Goal: Information Seeking & Learning: Understand process/instructions

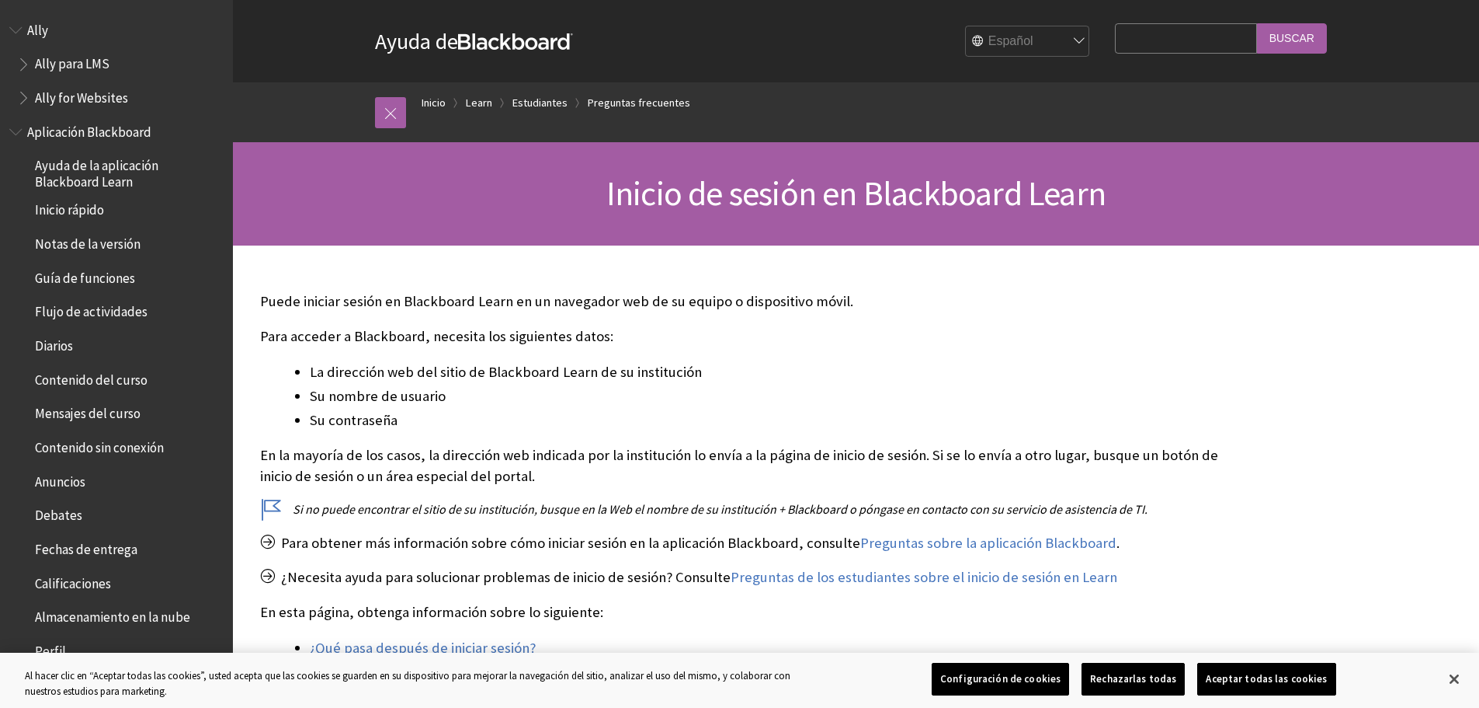
scroll to position [1494, 0]
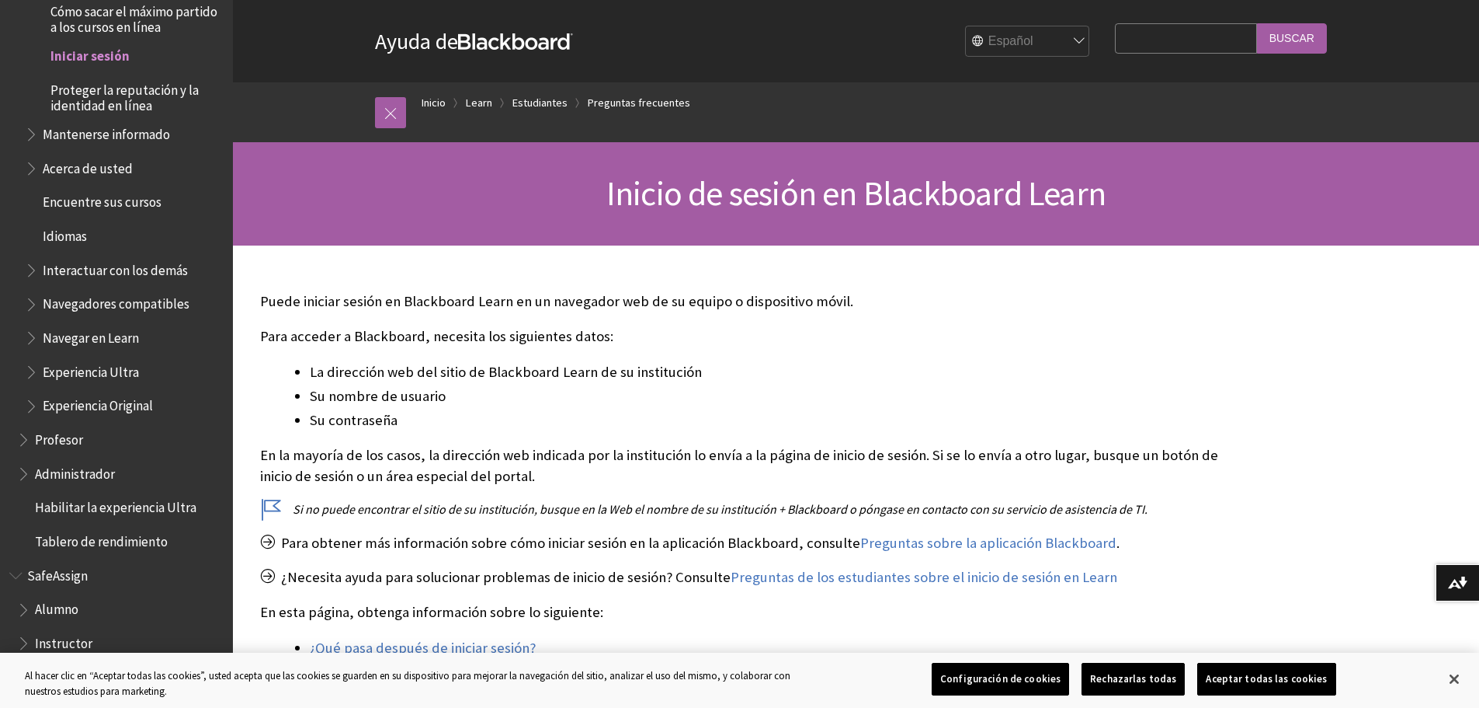
click at [92, 57] on span "Iniciar sesión" at bounding box center [89, 53] width 79 height 21
click at [140, 206] on span "Encuentre sus cursos" at bounding box center [102, 199] width 119 height 21
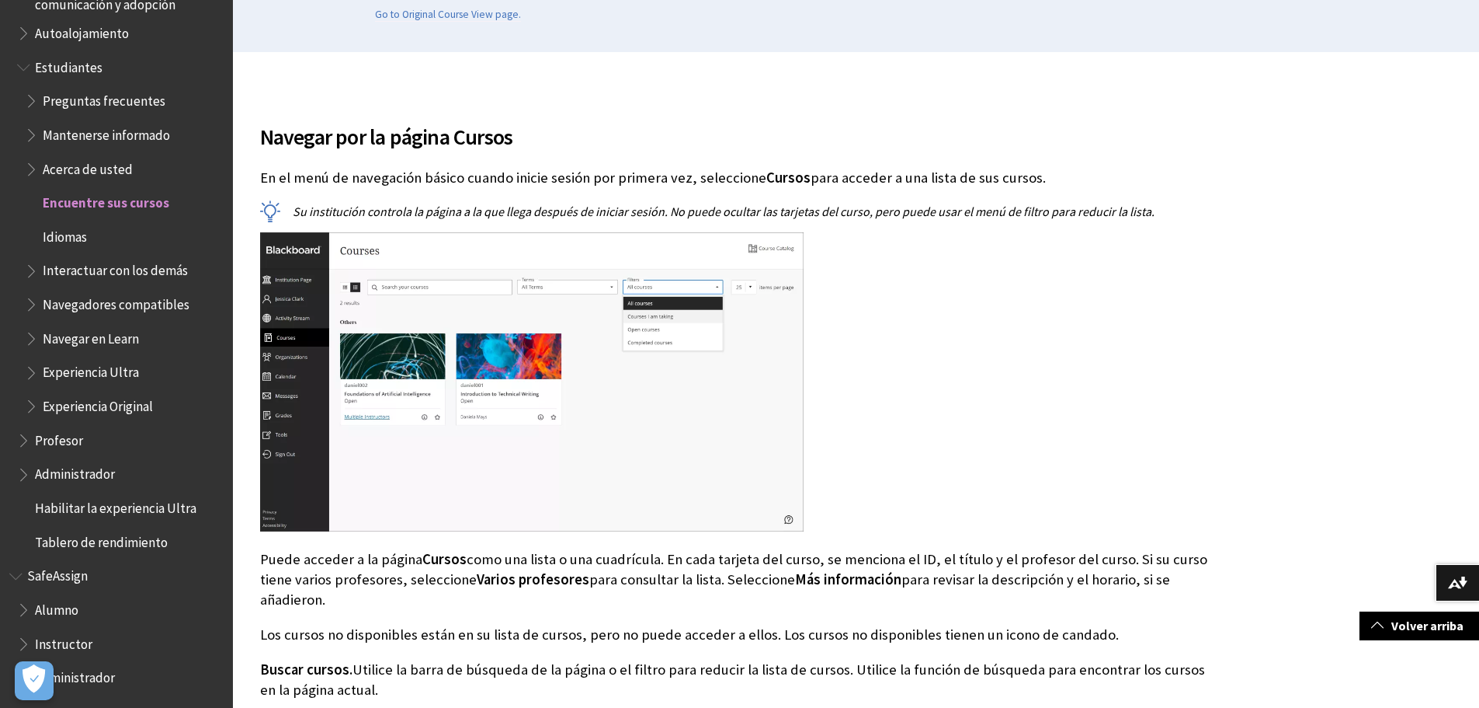
scroll to position [388, 0]
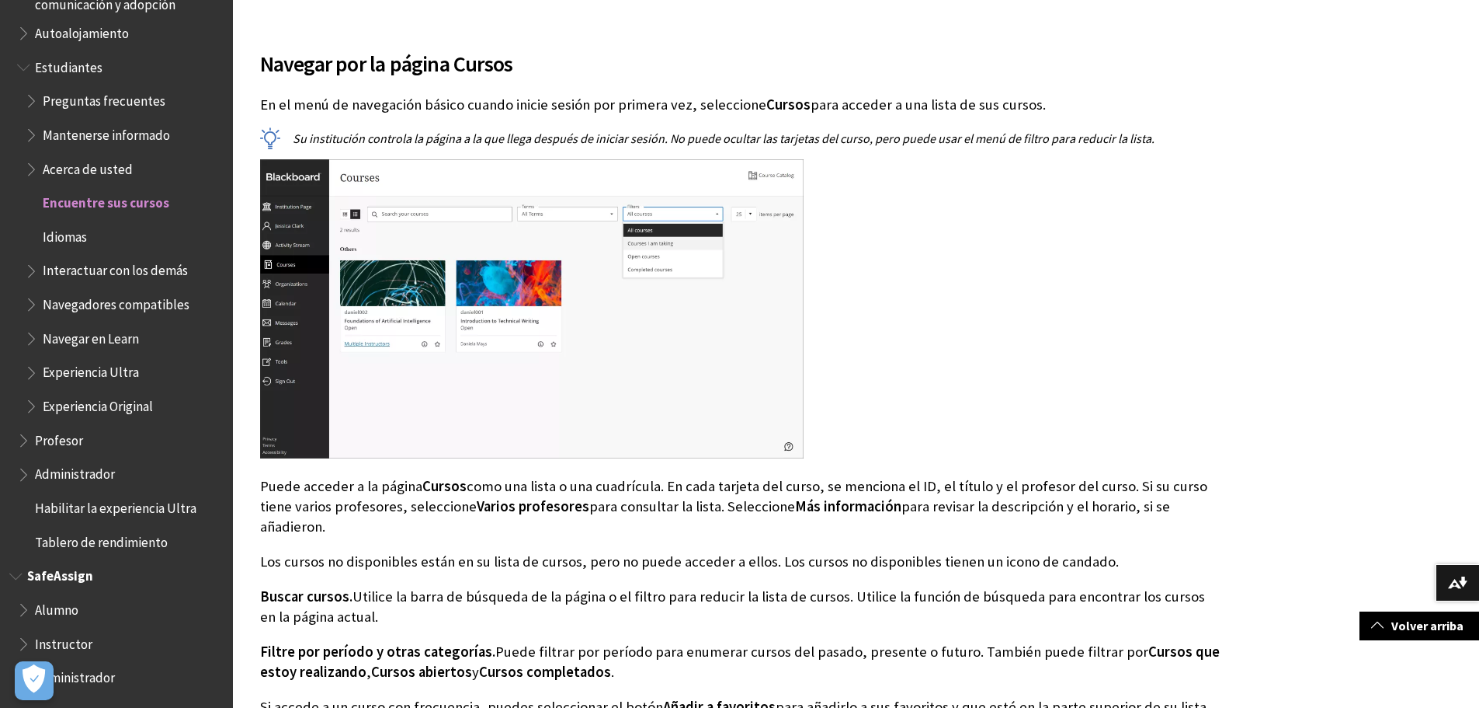
click at [62, 646] on span "Instructor" at bounding box center [63, 641] width 57 height 21
click at [25, 643] on span "Book outline for Blackboard SafeAssign" at bounding box center [25, 640] width 16 height 19
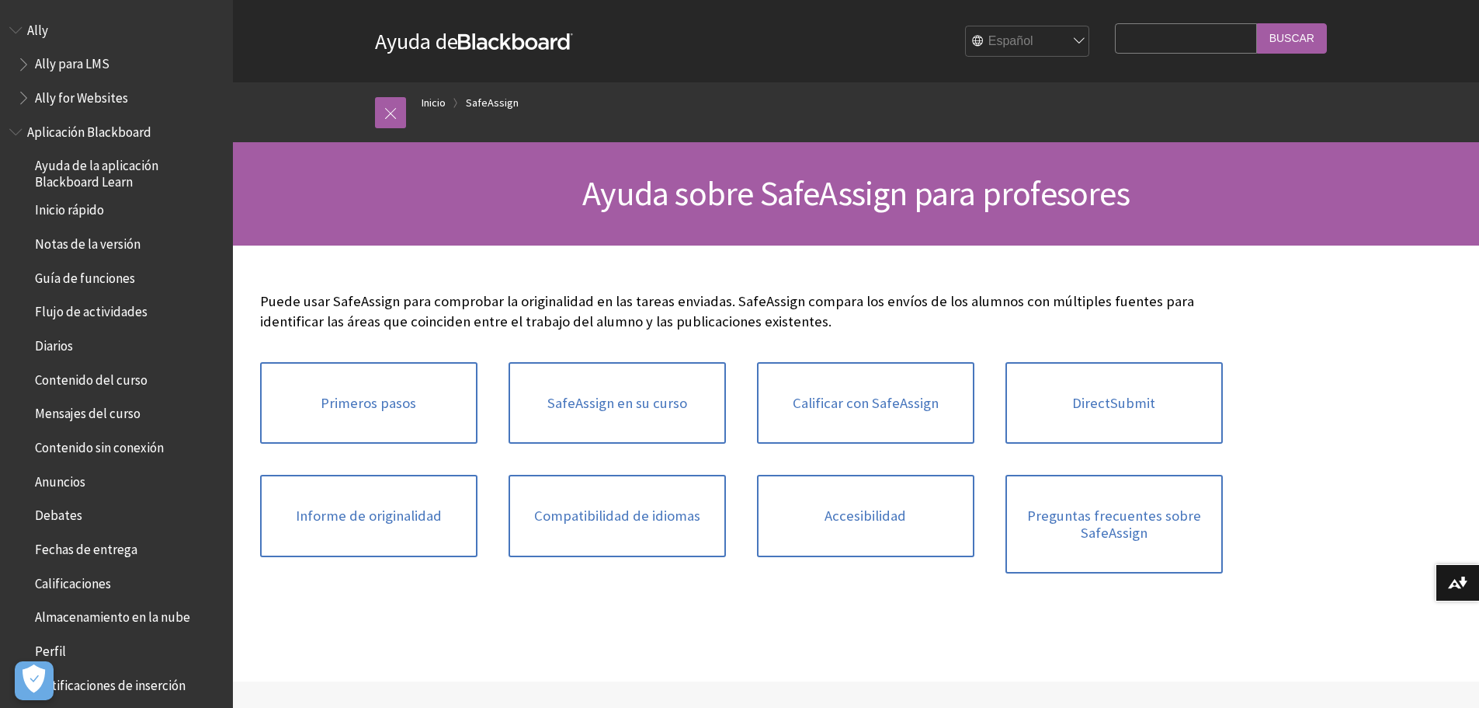
scroll to position [1236, 0]
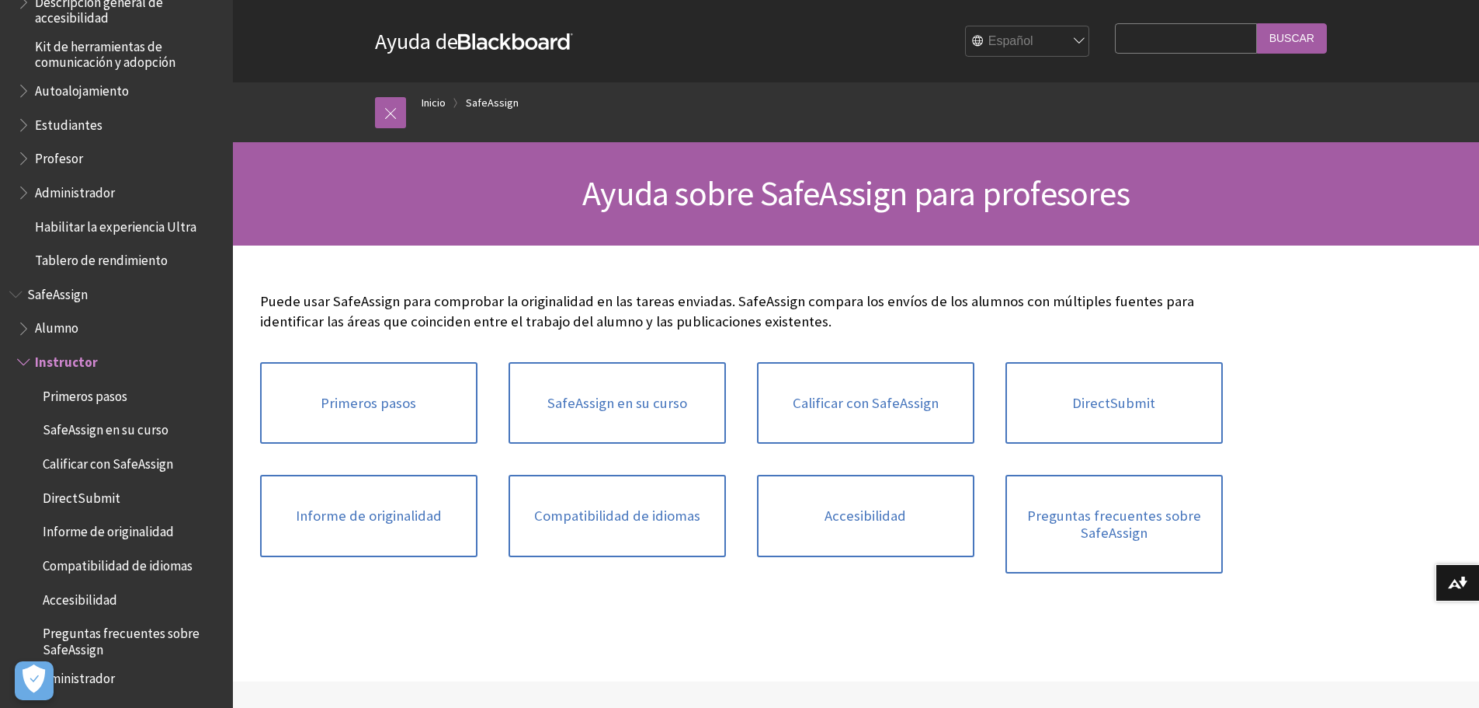
click at [109, 395] on span "Primeros pasos" at bounding box center [85, 393] width 85 height 21
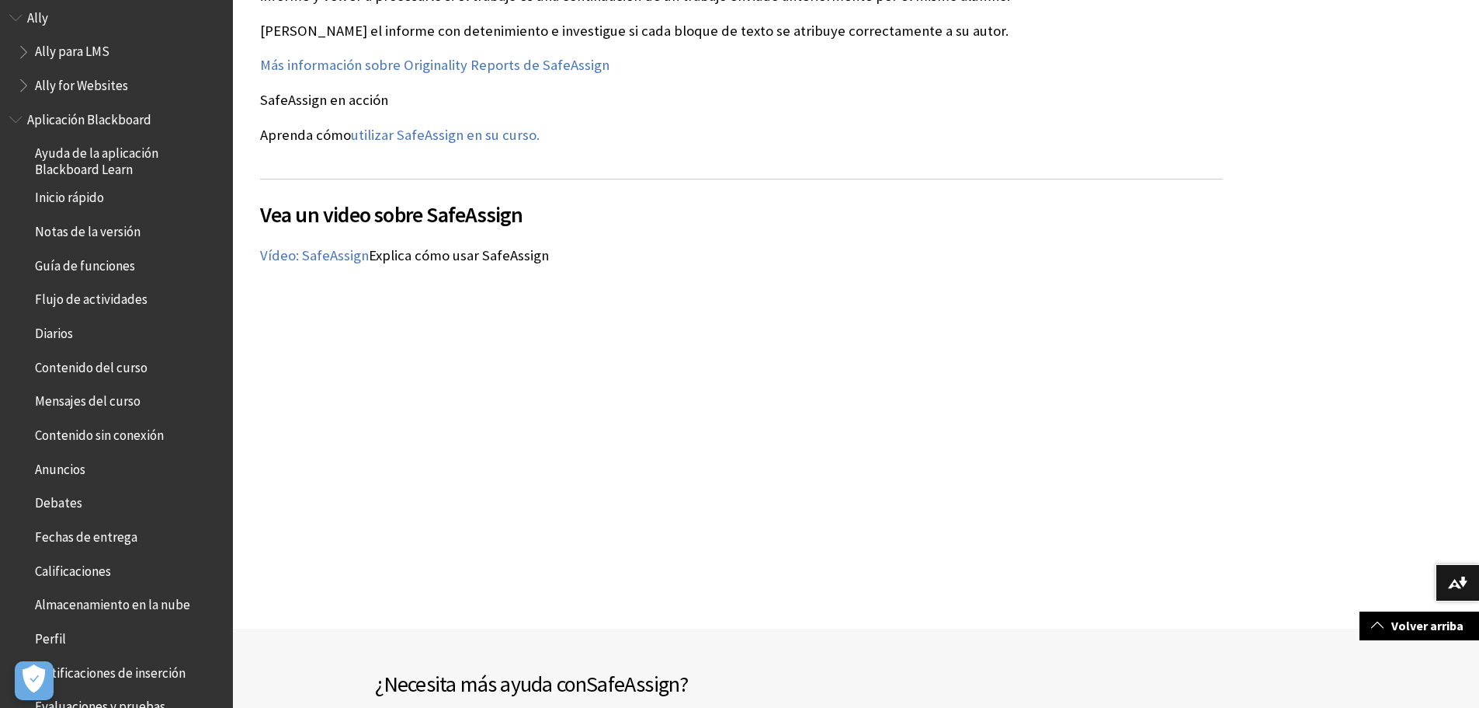
scroll to position [78, 0]
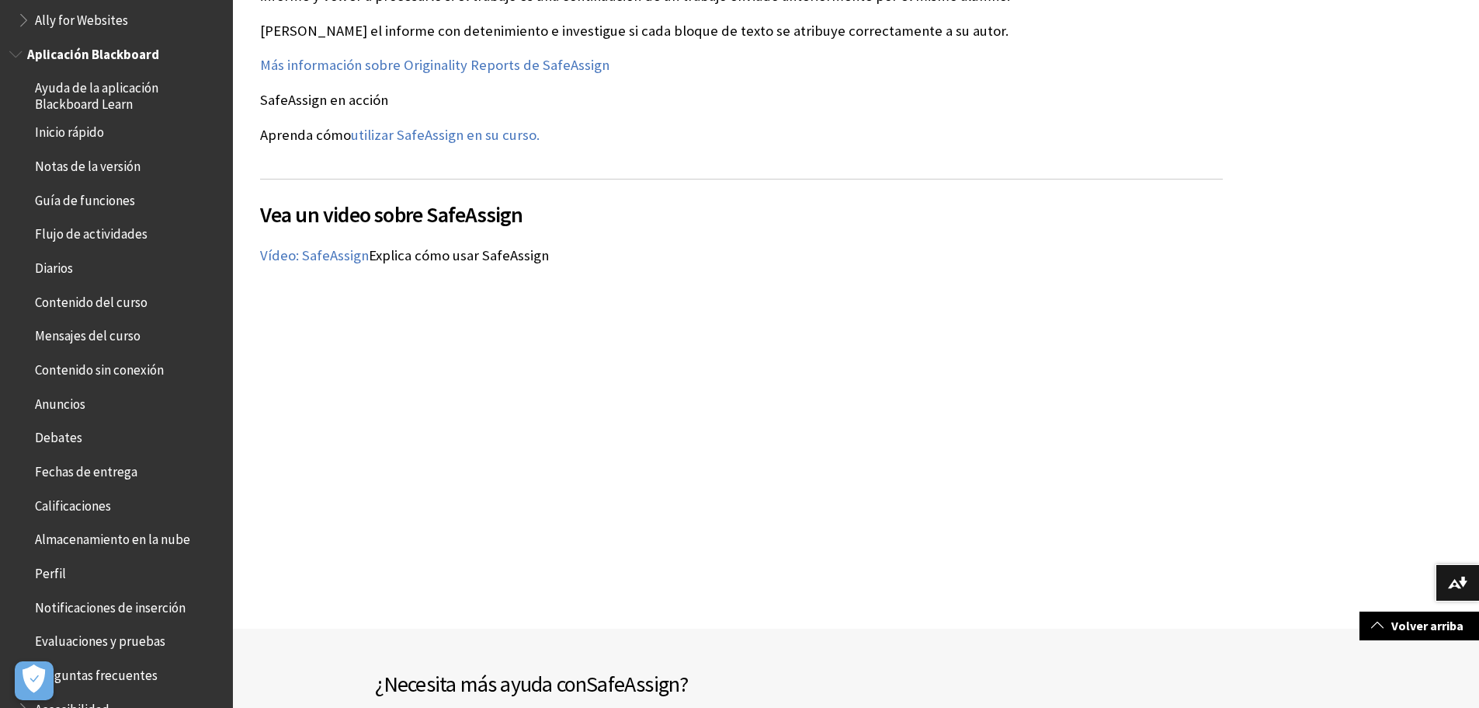
click at [114, 201] on span "Guía de funciones" at bounding box center [85, 197] width 100 height 21
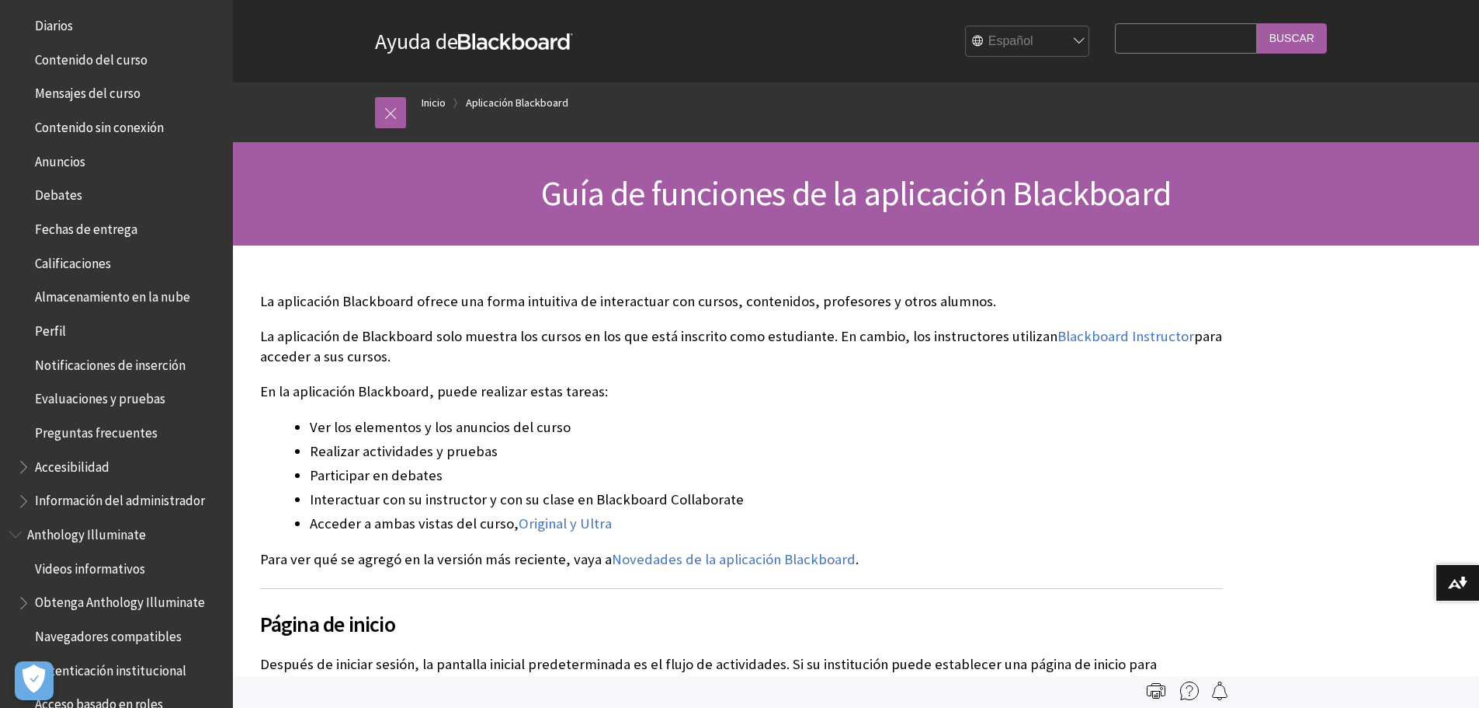
scroll to position [397, 0]
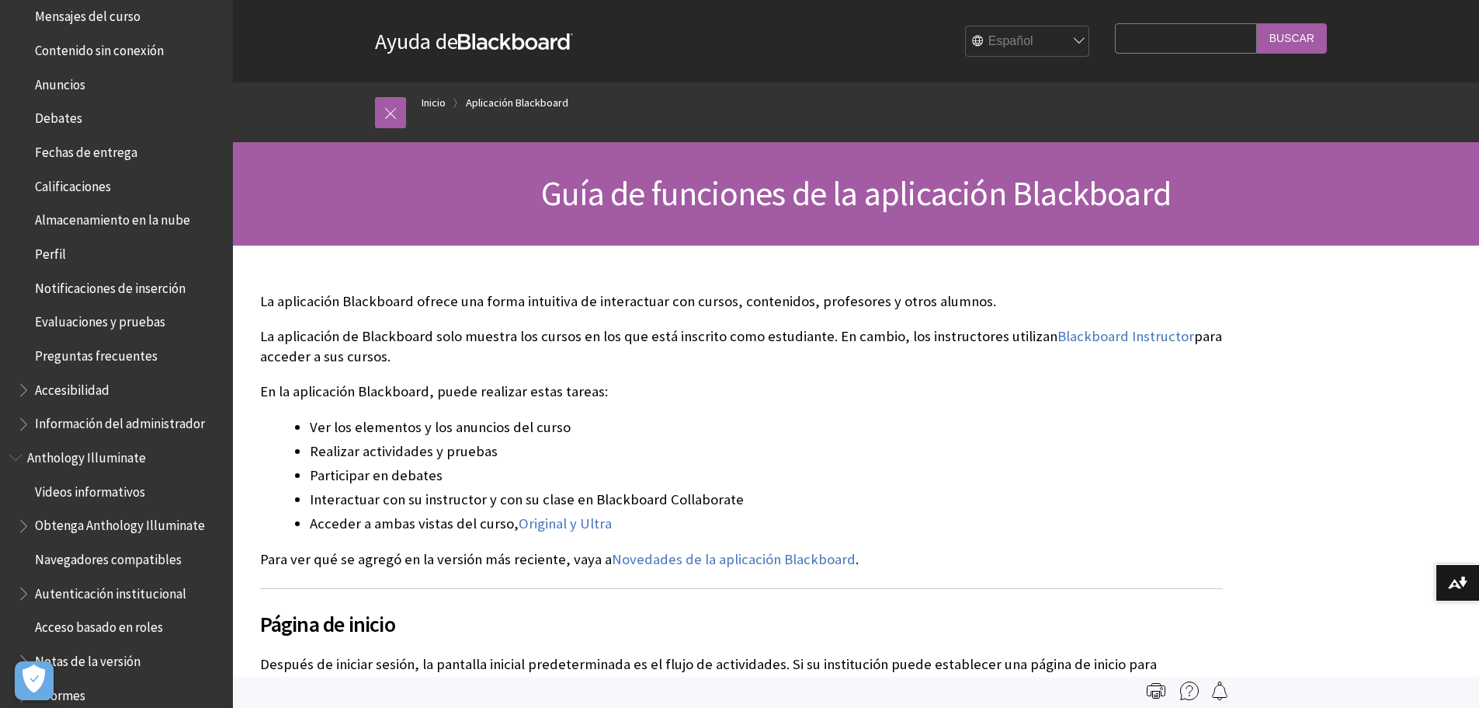
click at [48, 392] on span "Accesibilidad" at bounding box center [72, 387] width 75 height 21
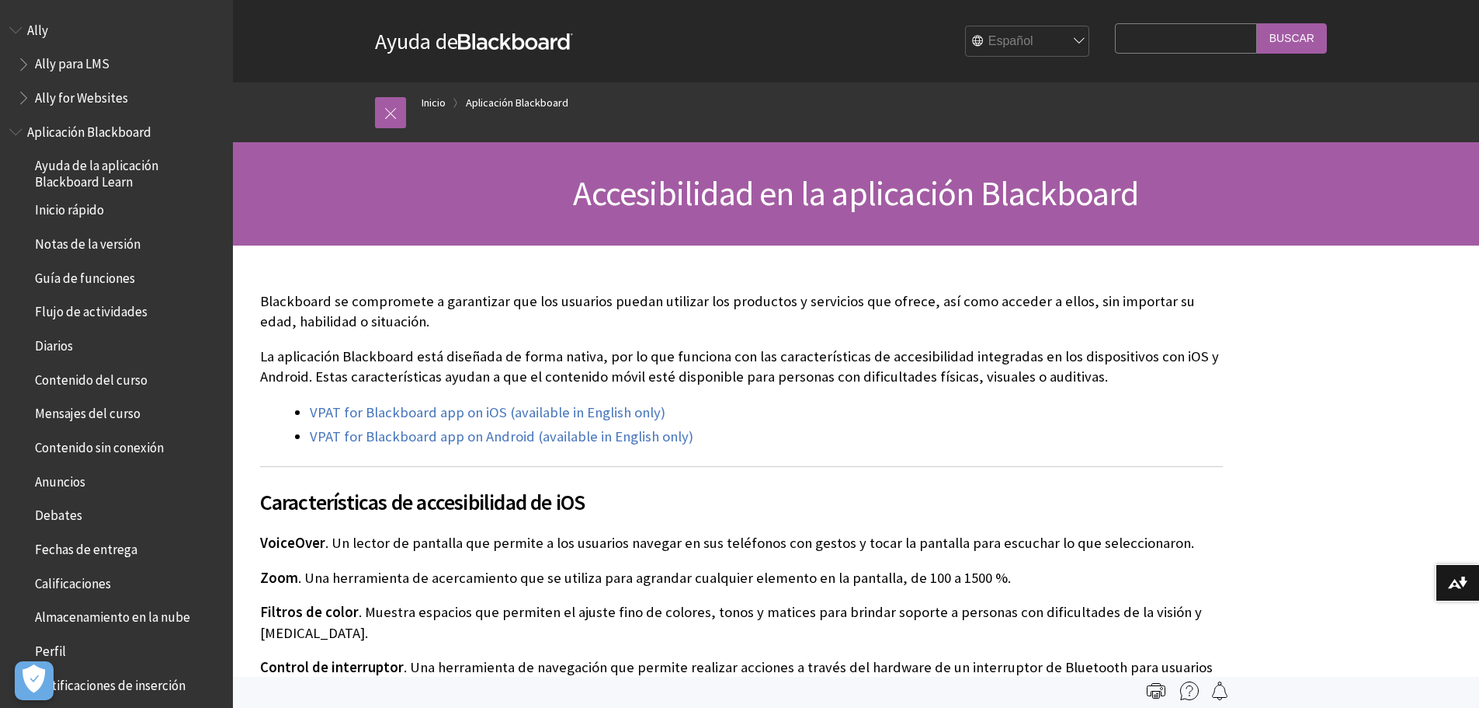
scroll to position [750, 0]
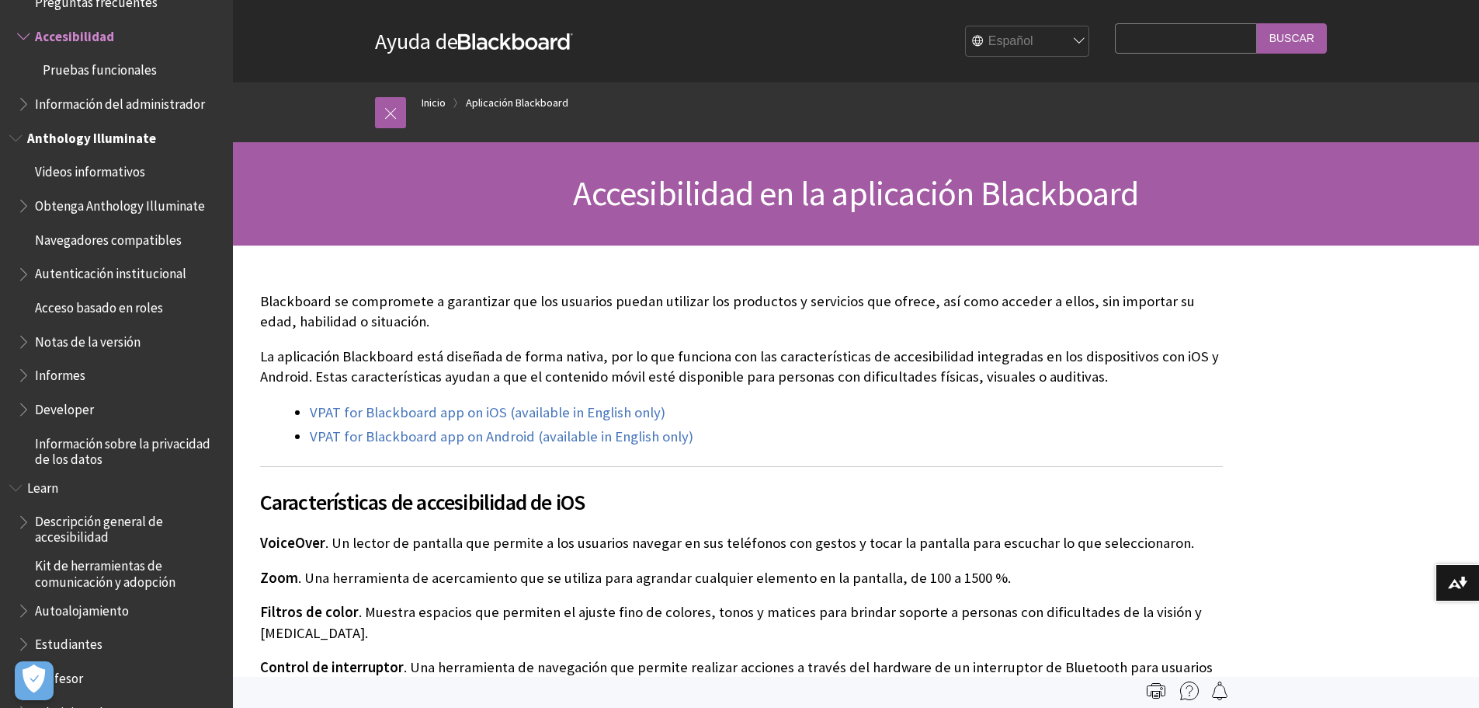
click at [134, 306] on span "Acceso basado en roles" at bounding box center [99, 304] width 128 height 21
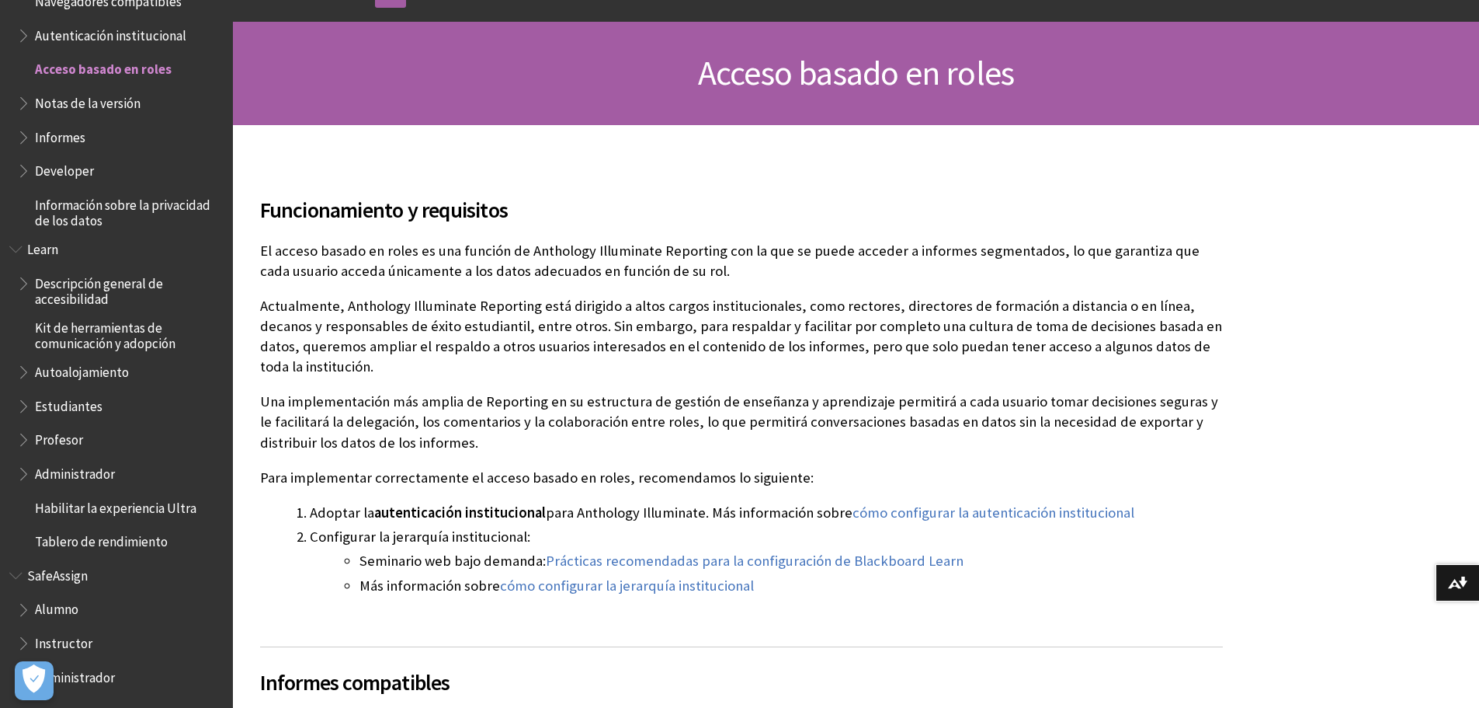
scroll to position [155, 0]
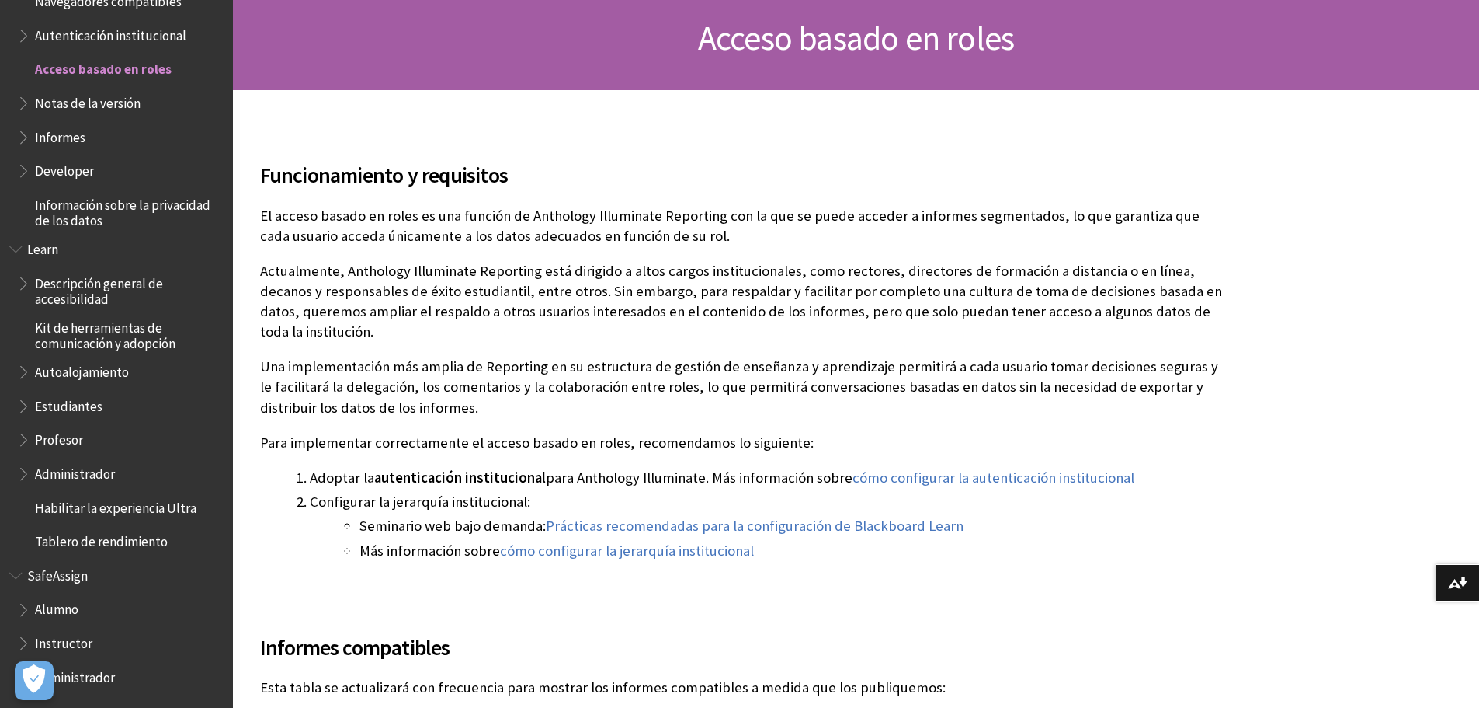
click at [53, 442] on span "Profesor" at bounding box center [59, 436] width 48 height 21
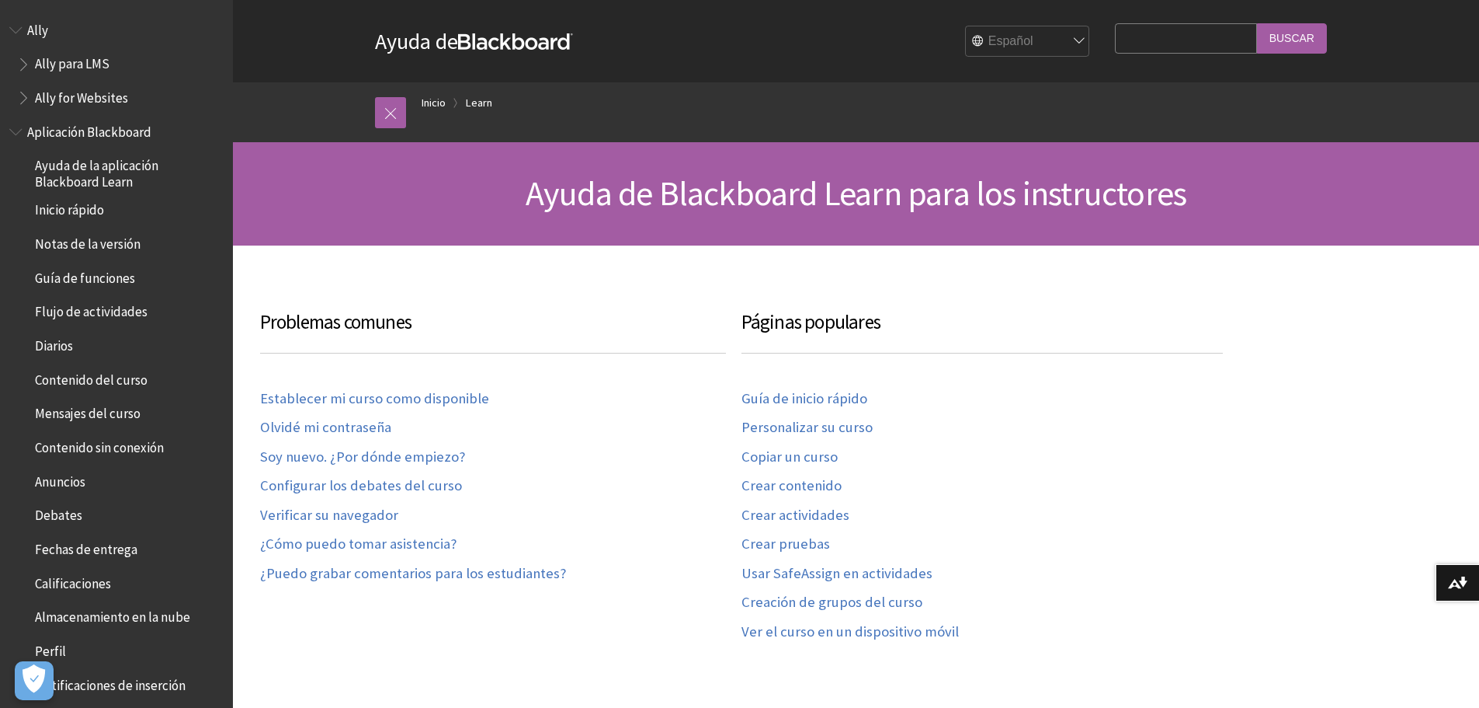
scroll to position [1304, 0]
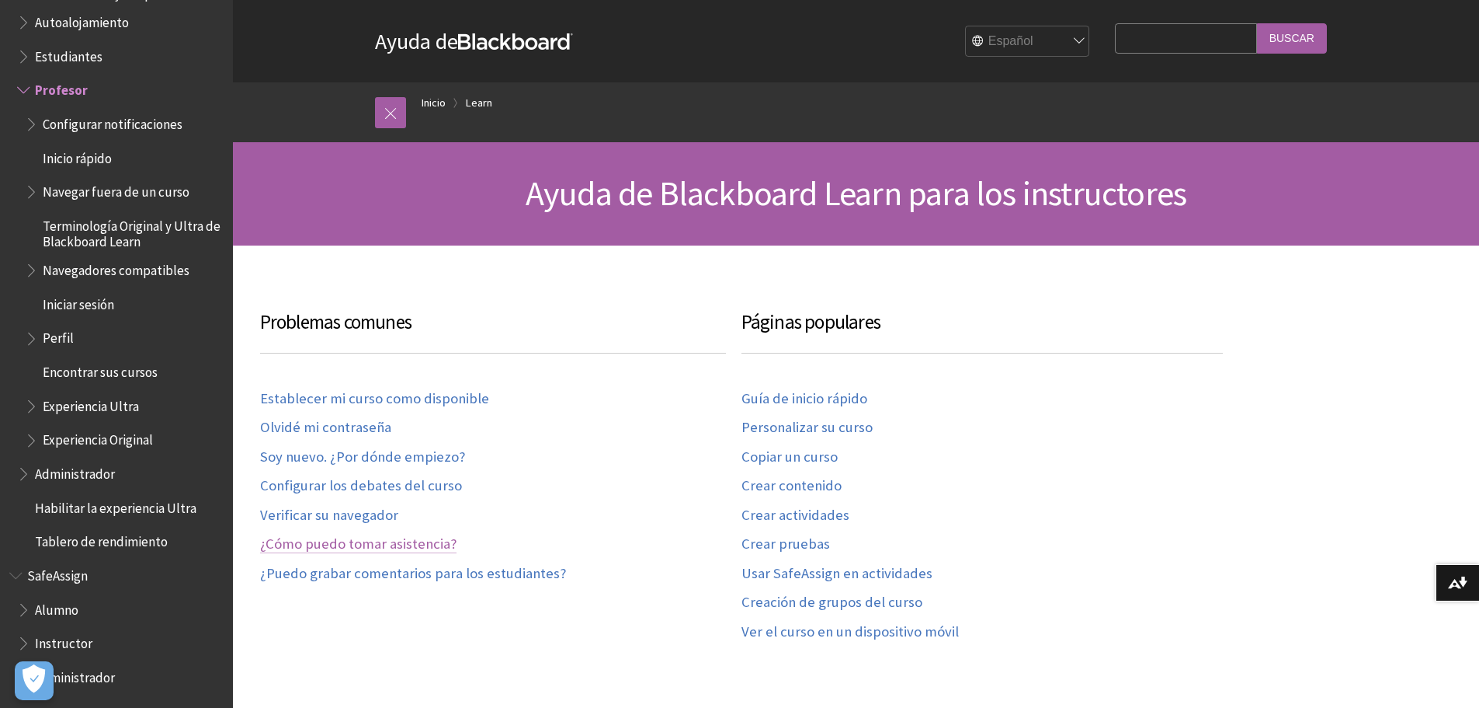
click at [311, 550] on link "¿Cómo puedo tomar asistencia?" at bounding box center [358, 544] width 196 height 18
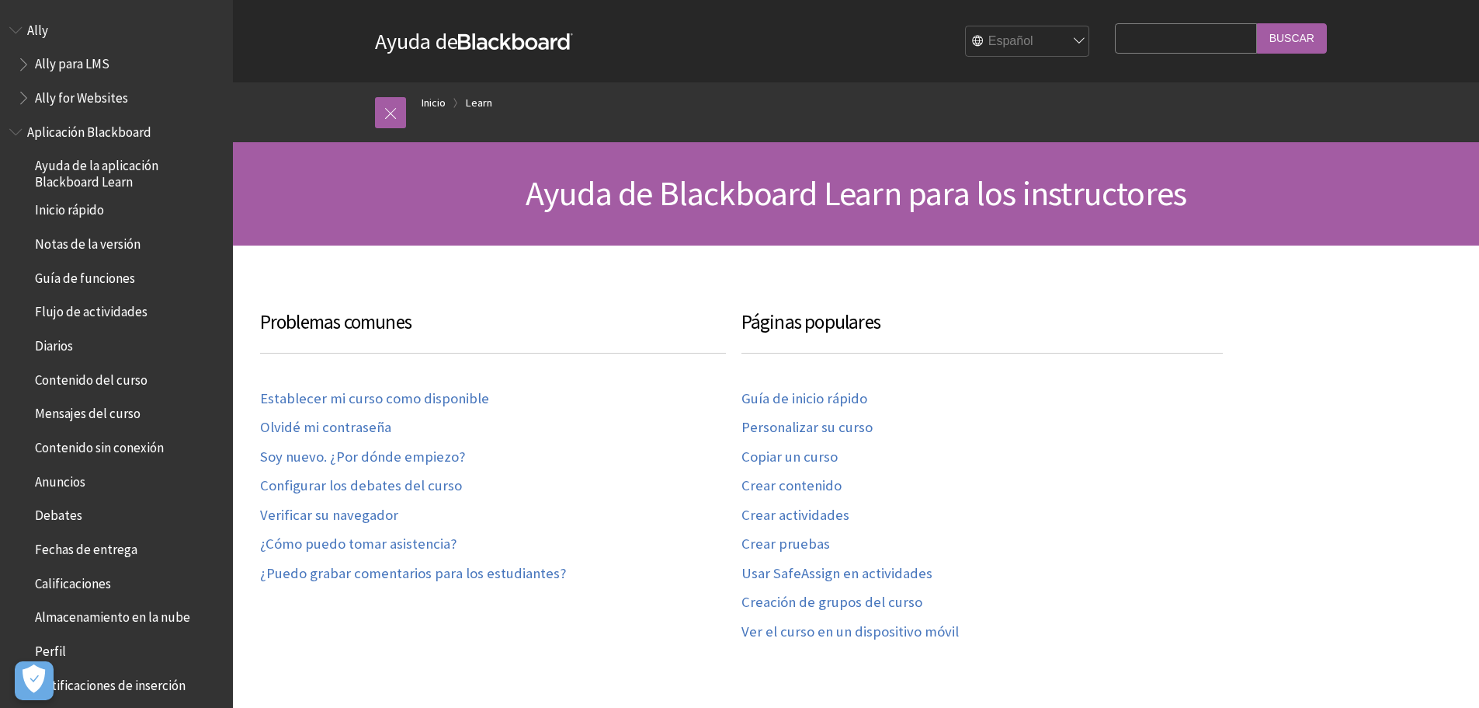
scroll to position [1304, 0]
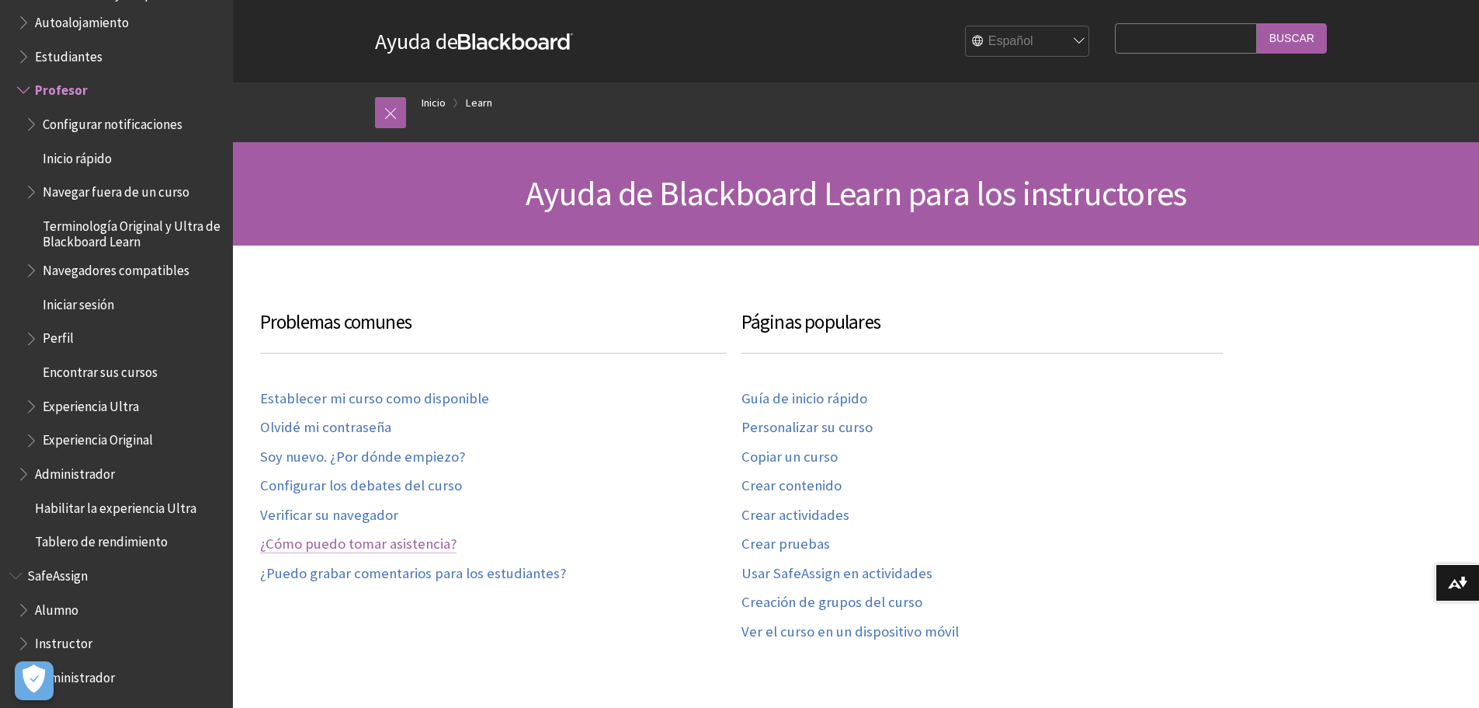
click at [338, 546] on link "¿Cómo puedo tomar asistencia?" at bounding box center [358, 544] width 196 height 18
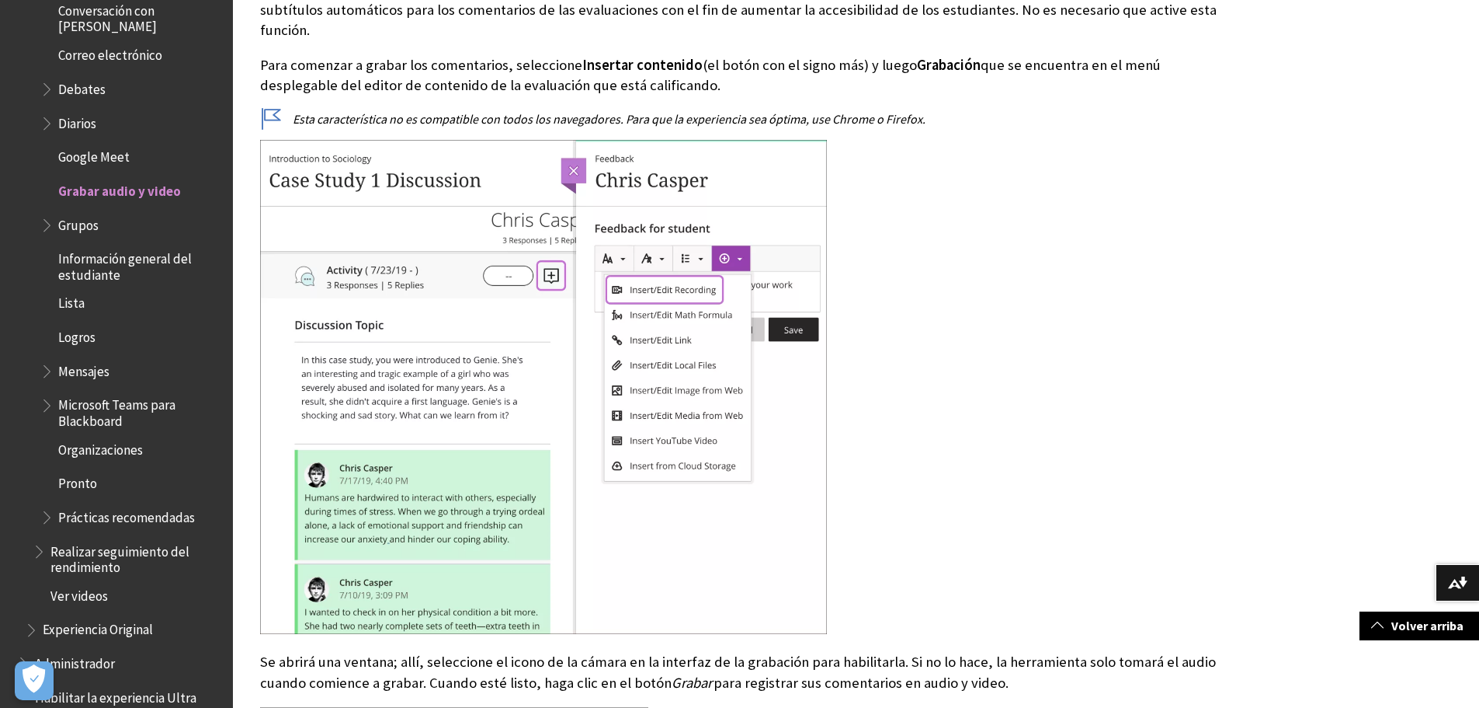
scroll to position [2227, 0]
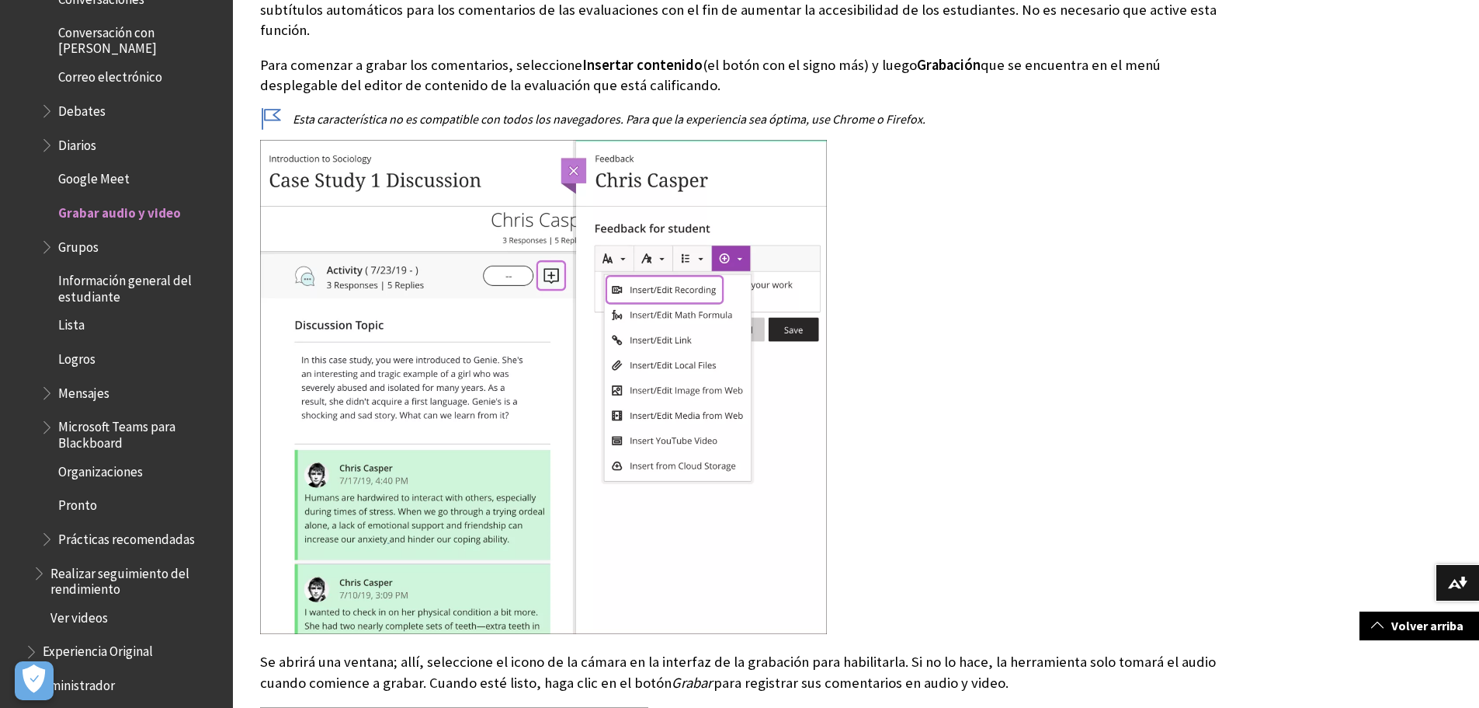
click at [75, 312] on span "Lista" at bounding box center [71, 322] width 26 height 21
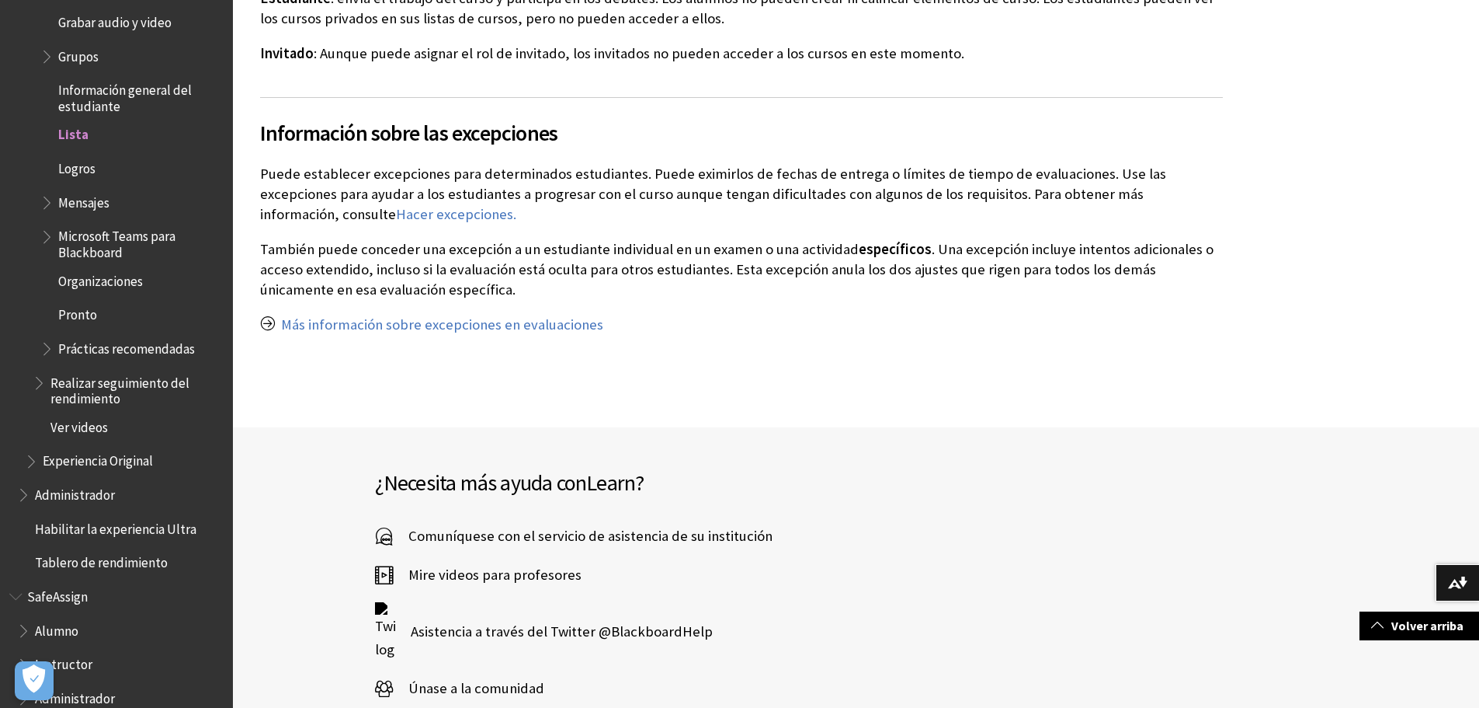
scroll to position [5825, 0]
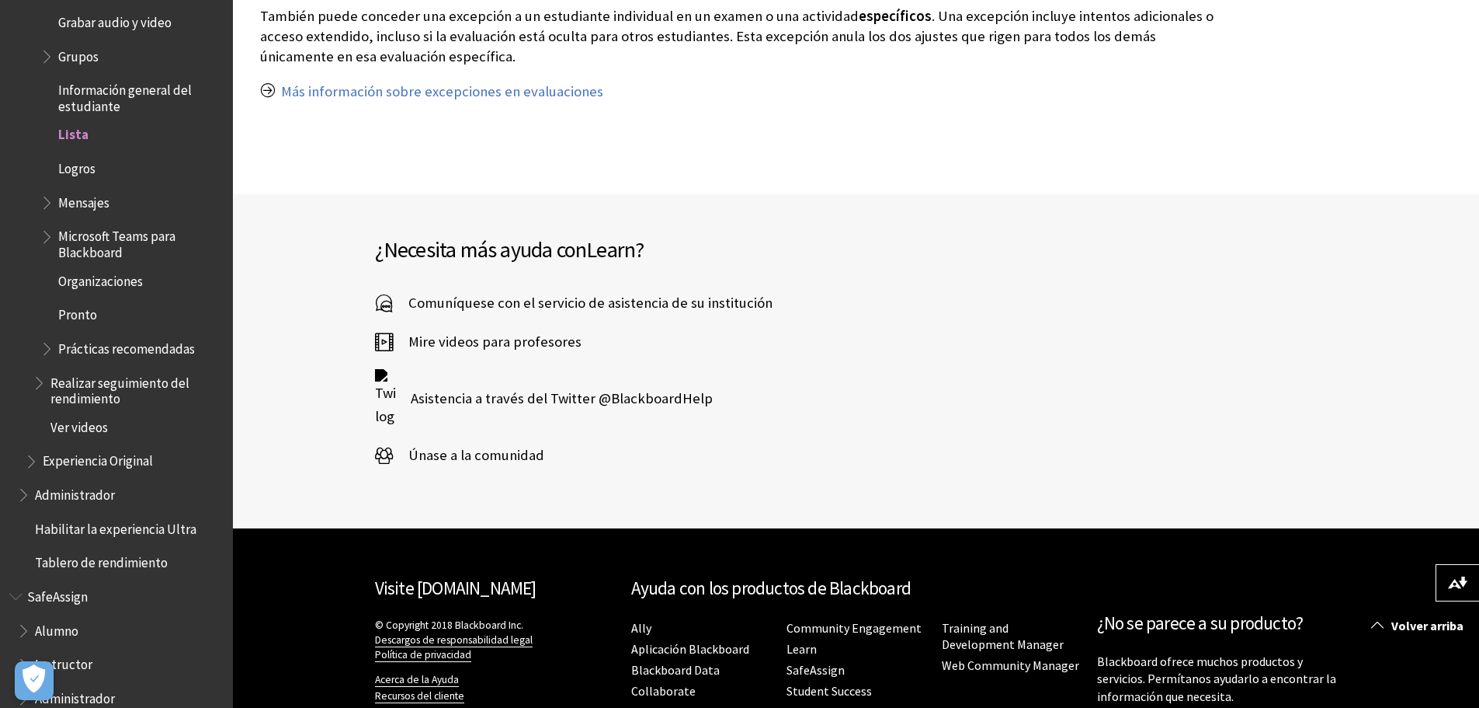
click at [122, 516] on span "Habilitar la experiencia Ultra" at bounding box center [116, 526] width 162 height 21
